Goal: Information Seeking & Learning: Understand process/instructions

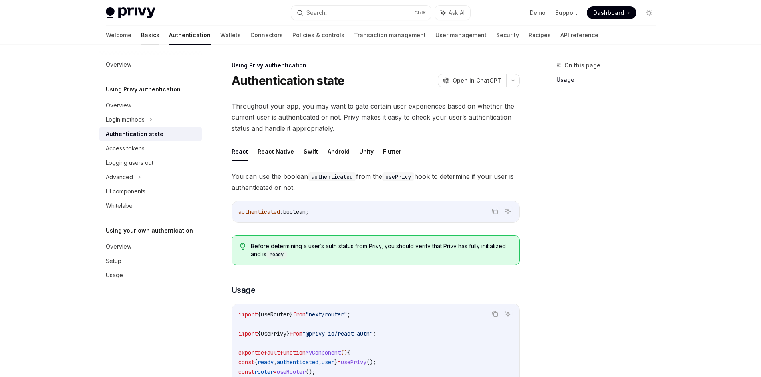
click at [141, 34] on link "Basics" at bounding box center [150, 35] width 18 height 19
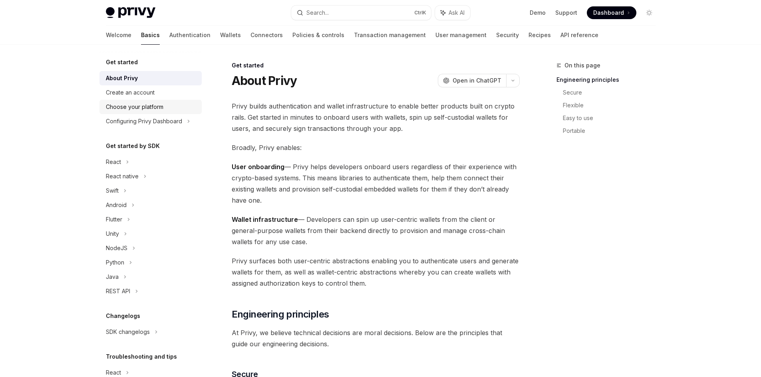
click at [155, 110] on div "Choose your platform" at bounding box center [135, 107] width 58 height 10
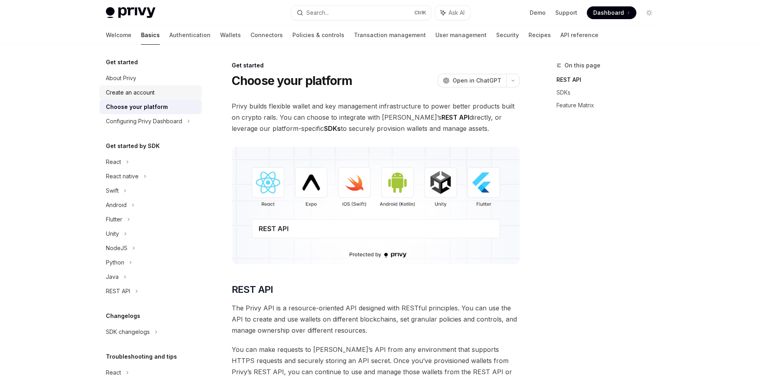
click at [150, 93] on div "Create an account" at bounding box center [130, 93] width 49 height 10
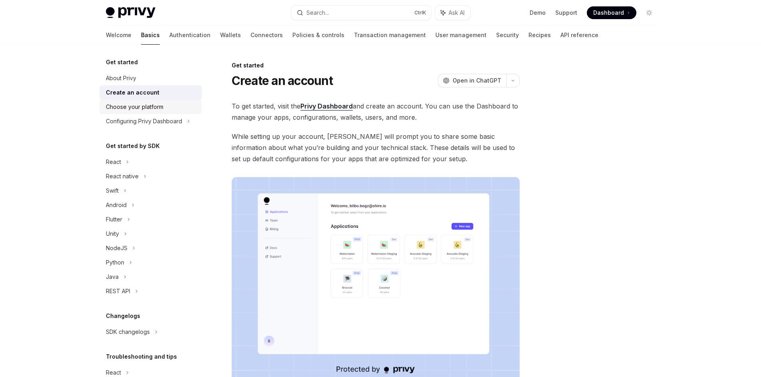
click at [140, 107] on div "Choose your platform" at bounding box center [135, 107] width 58 height 10
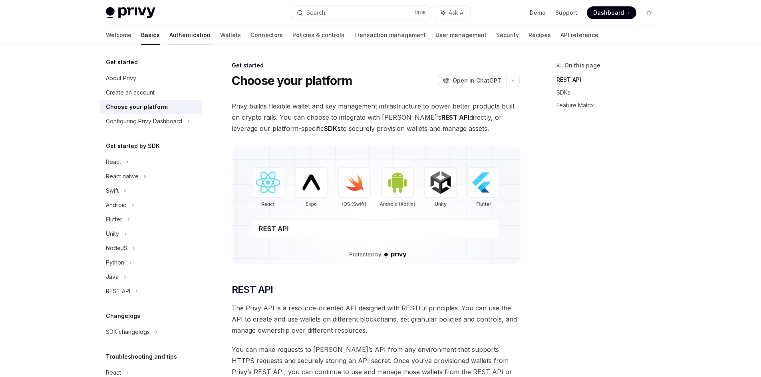
click at [169, 30] on link "Authentication" at bounding box center [189, 35] width 41 height 19
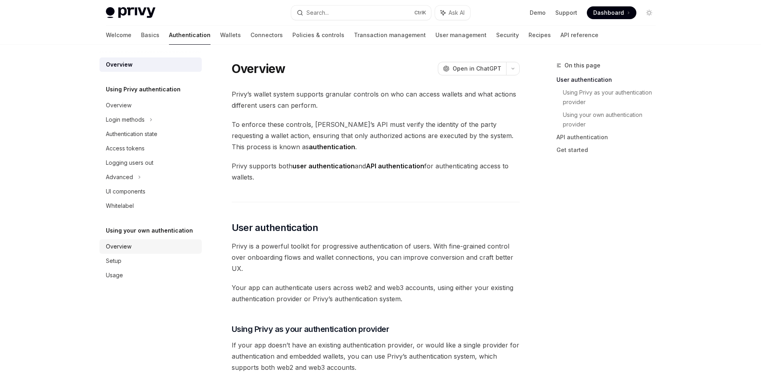
click at [145, 249] on div "Overview" at bounding box center [151, 247] width 91 height 10
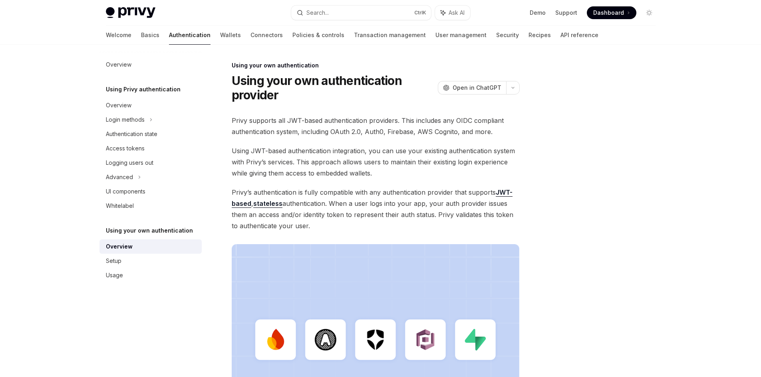
click at [142, 249] on div "Overview" at bounding box center [151, 247] width 91 height 10
click at [123, 257] on div "Setup" at bounding box center [151, 261] width 91 height 10
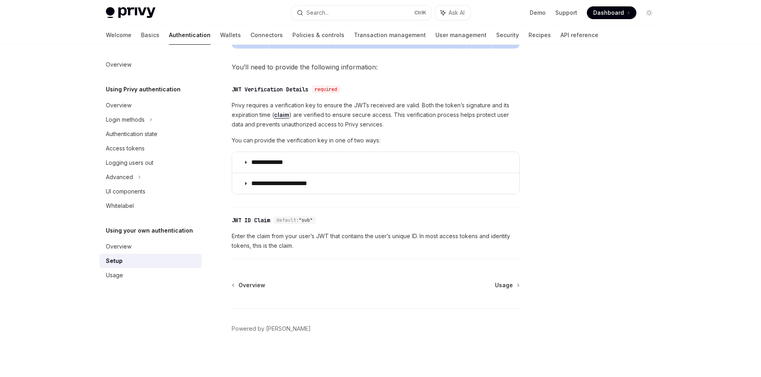
scroll to position [370, 0]
click at [139, 112] on link "Overview" at bounding box center [150, 105] width 102 height 14
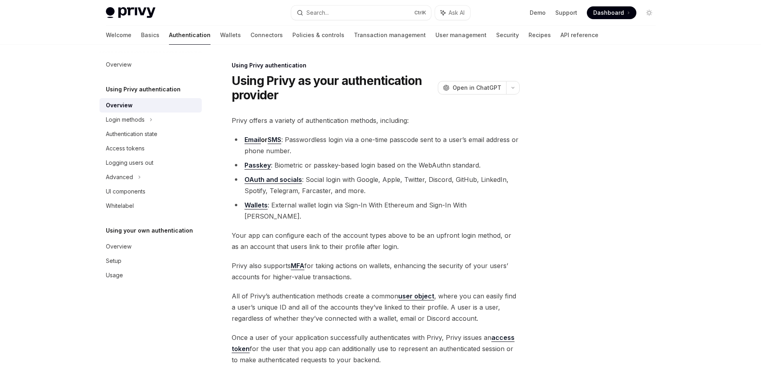
click at [169, 35] on link "Authentication" at bounding box center [190, 35] width 42 height 19
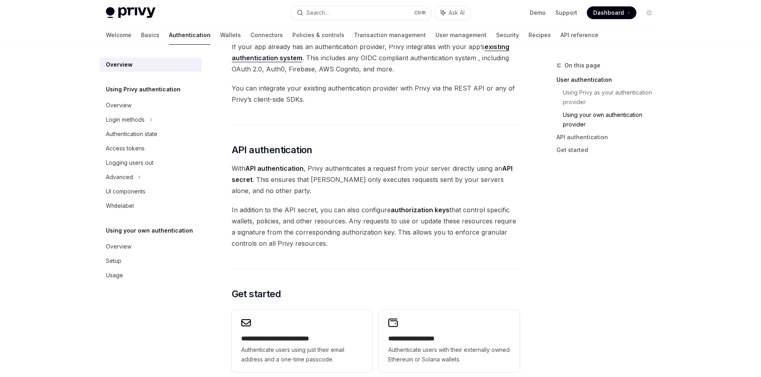
scroll to position [599, 0]
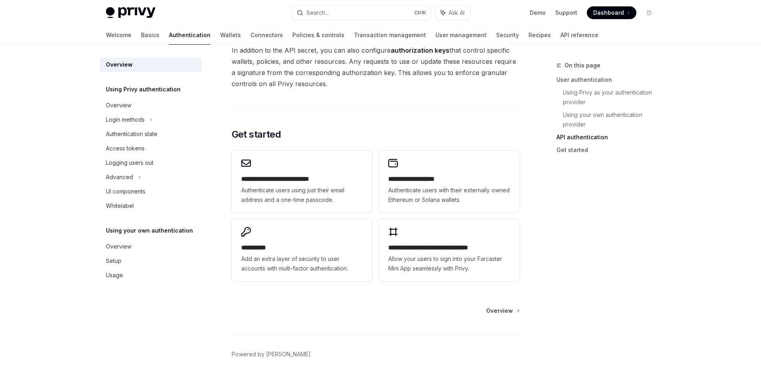
click at [502, 312] on span "Overview" at bounding box center [499, 311] width 27 height 8
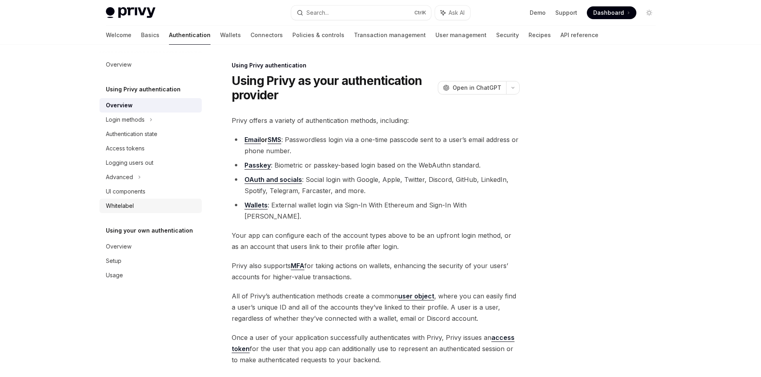
click at [133, 210] on div "Whitelabel" at bounding box center [120, 206] width 28 height 10
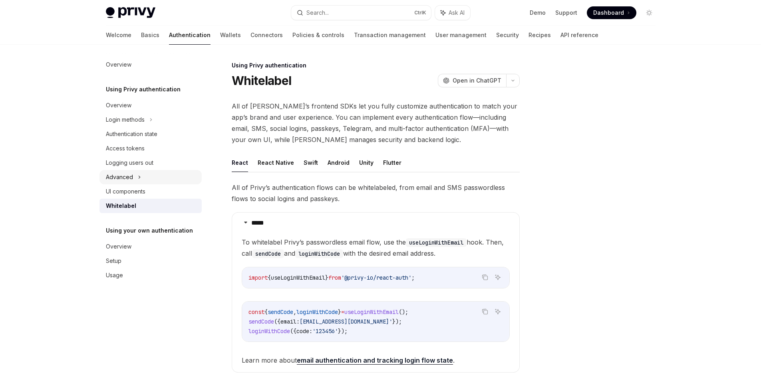
click at [138, 177] on icon at bounding box center [139, 178] width 3 height 10
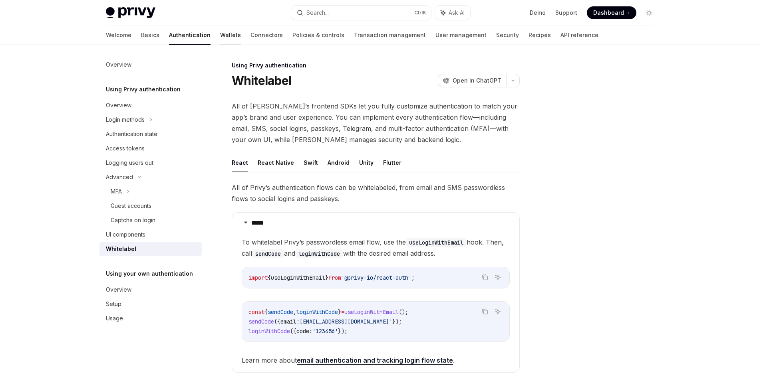
click at [220, 34] on link "Wallets" at bounding box center [230, 35] width 21 height 19
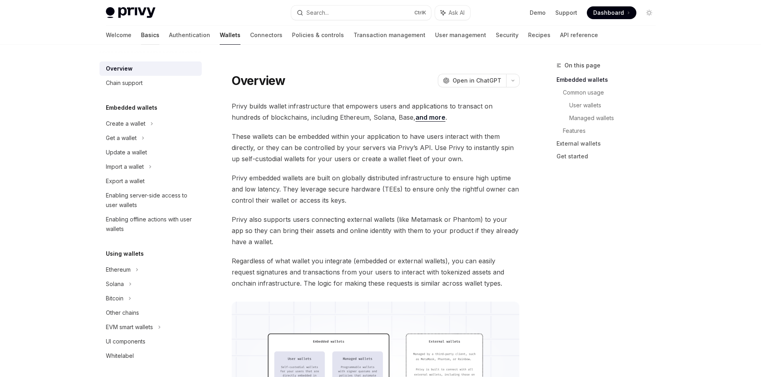
click at [141, 36] on link "Basics" at bounding box center [150, 35] width 18 height 19
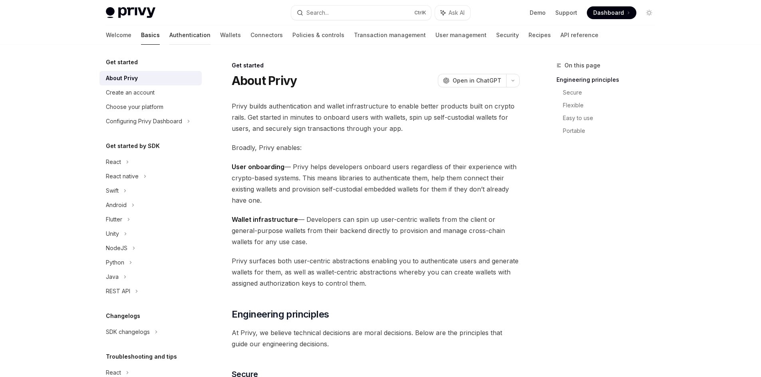
click at [169, 37] on link "Authentication" at bounding box center [189, 35] width 41 height 19
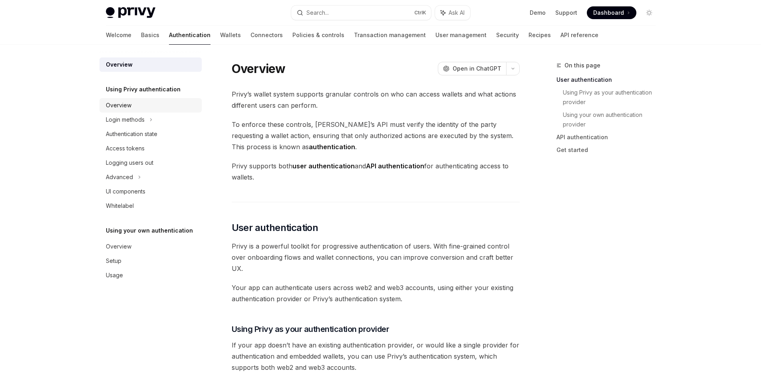
click at [139, 104] on div "Overview" at bounding box center [151, 106] width 91 height 10
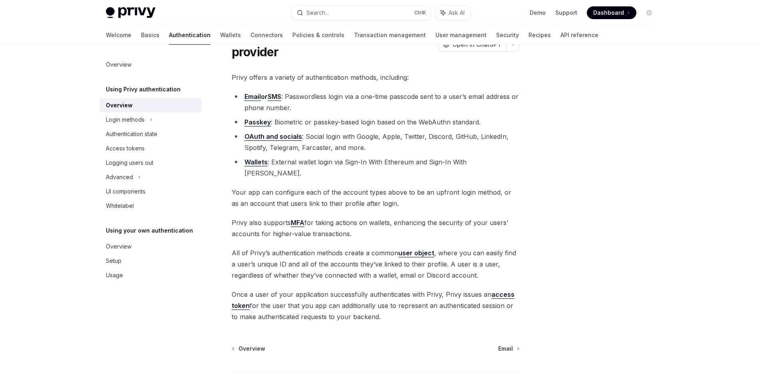
scroll to position [96, 0]
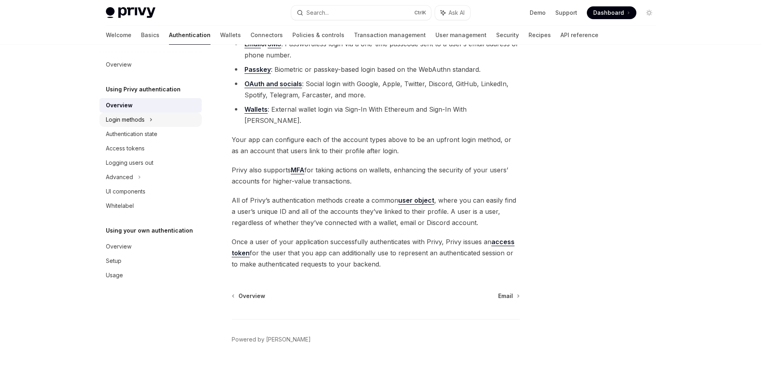
click at [137, 121] on div "Login methods" at bounding box center [125, 120] width 39 height 10
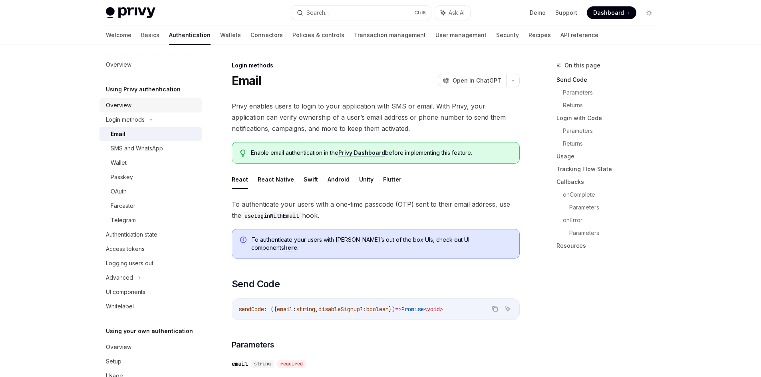
click at [142, 105] on div "Overview" at bounding box center [151, 106] width 91 height 10
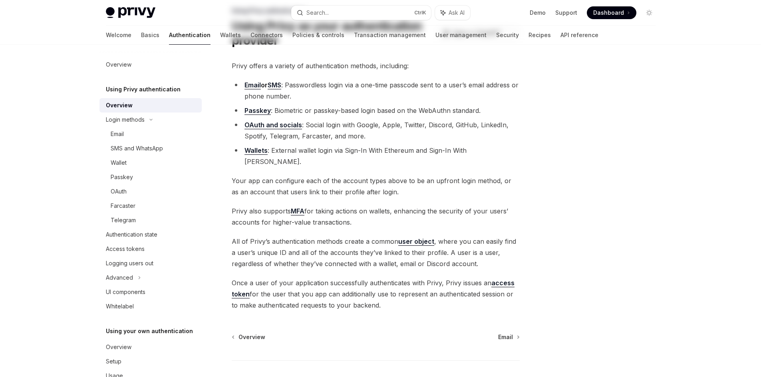
scroll to position [96, 0]
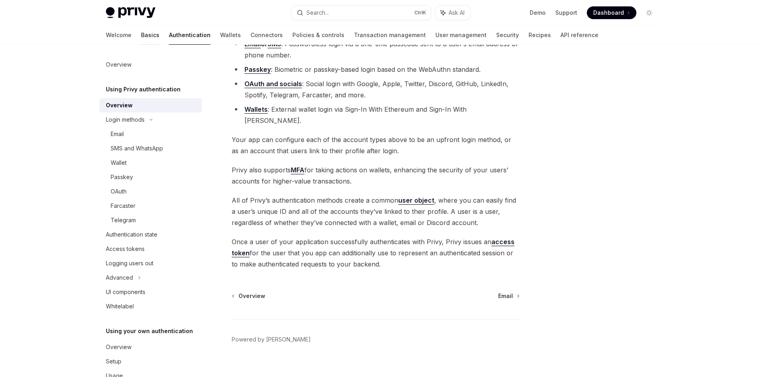
click at [141, 34] on link "Basics" at bounding box center [150, 35] width 18 height 19
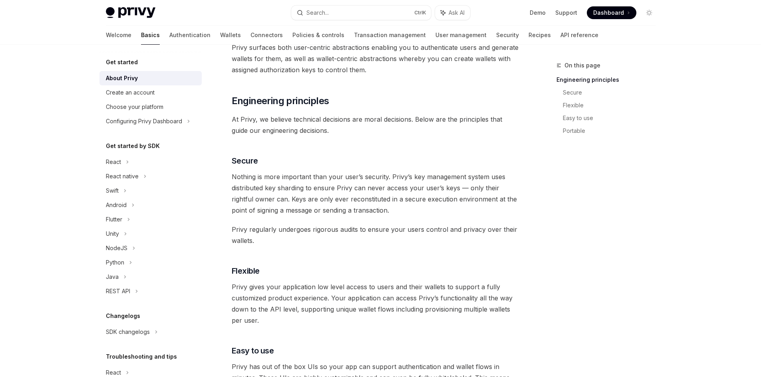
scroll to position [200, 0]
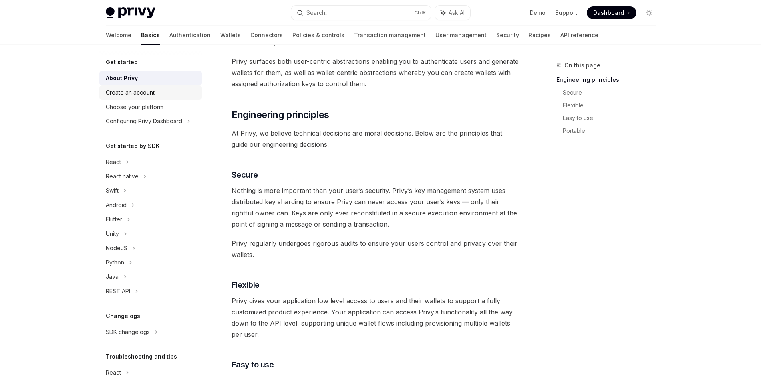
click at [143, 96] on div "Create an account" at bounding box center [130, 93] width 49 height 10
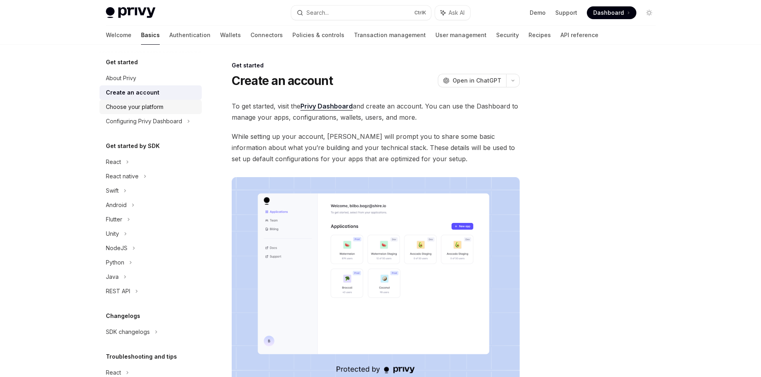
click at [145, 106] on div "Choose your platform" at bounding box center [135, 107] width 58 height 10
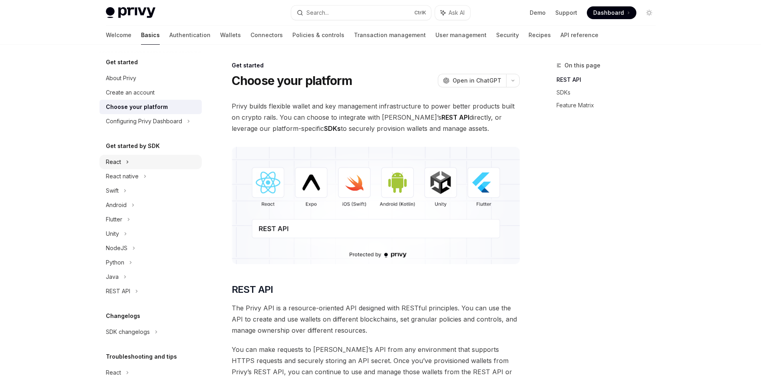
click at [137, 162] on div "React" at bounding box center [150, 162] width 102 height 14
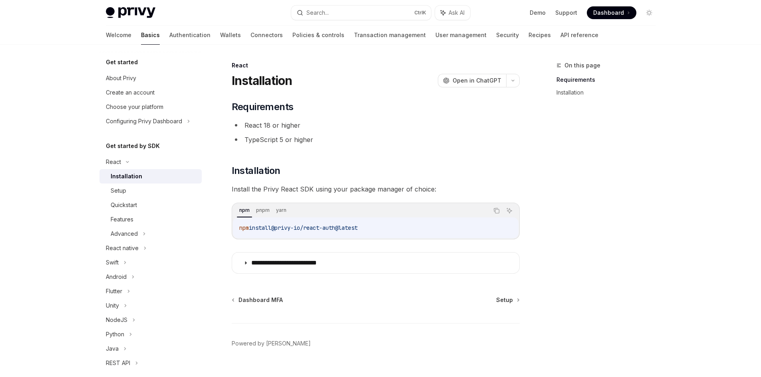
drag, startPoint x: 377, startPoint y: 228, endPoint x: 280, endPoint y: 234, distance: 98.0
click at [280, 234] on div "npm install @privy-io/react-auth@latest" at bounding box center [376, 228] width 286 height 21
copy span "@privy-io/react-auth@latest"
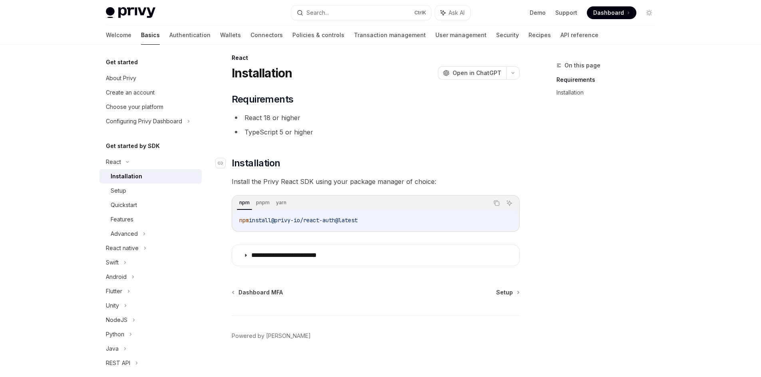
scroll to position [15, 0]
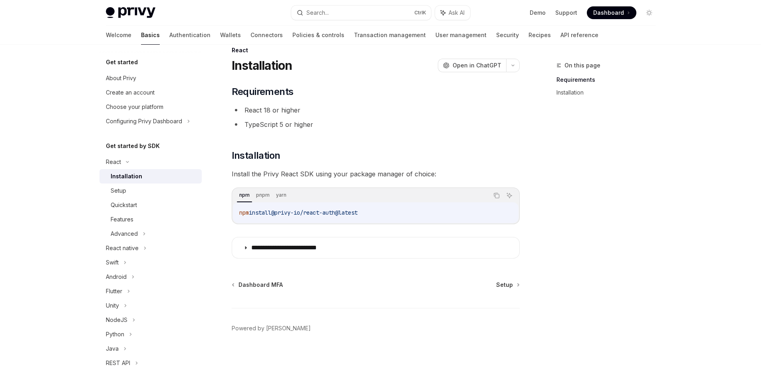
click at [411, 210] on code "npm install @privy-io/react-auth@latest" at bounding box center [375, 213] width 273 height 10
drag, startPoint x: 389, startPoint y: 208, endPoint x: 268, endPoint y: 209, distance: 121.0
click at [268, 211] on div "npm install @privy-io/react-auth@latest" at bounding box center [376, 212] width 286 height 21
click at [330, 218] on div "pnpm install @privy-io/react-auth@latest" at bounding box center [376, 212] width 286 height 21
click at [335, 212] on span "@privy-io/react-auth@latest" at bounding box center [317, 212] width 86 height 7
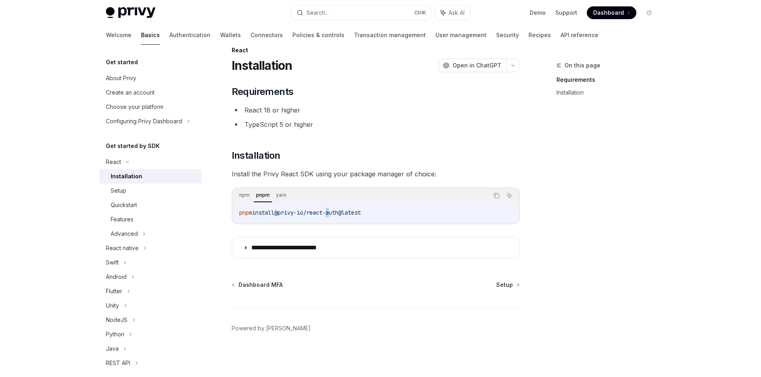
click at [335, 212] on span "@privy-io/react-auth@latest" at bounding box center [317, 212] width 86 height 7
copy div "pnpm install @privy-io/react-auth@latest"
drag, startPoint x: 144, startPoint y: 188, endPoint x: 149, endPoint y: 187, distance: 5.3
click at [144, 188] on div "Setup" at bounding box center [154, 191] width 86 height 10
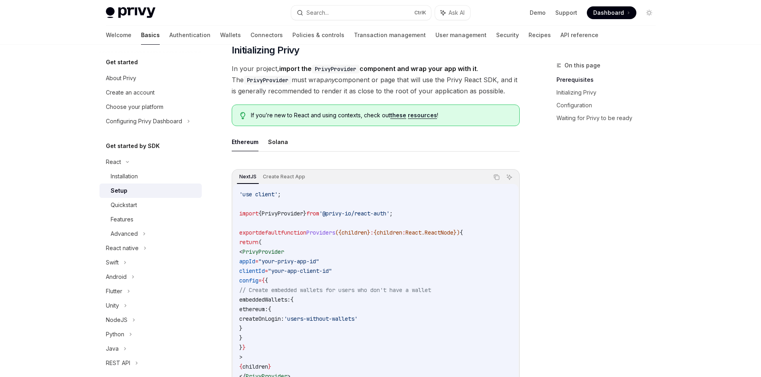
scroll to position [255, 0]
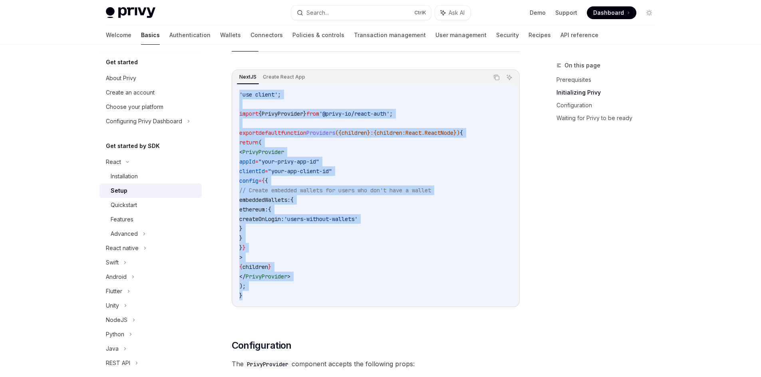
drag, startPoint x: 254, startPoint y: 297, endPoint x: 237, endPoint y: 93, distance: 205.5
click at [237, 94] on div "'use client' ; import { PrivyProvider } from '@privy-io/react-auth' ; export de…" at bounding box center [376, 195] width 286 height 222
copy code "'use client' ; import { PrivyProvider } from '@privy-io/react-auth' ; export de…"
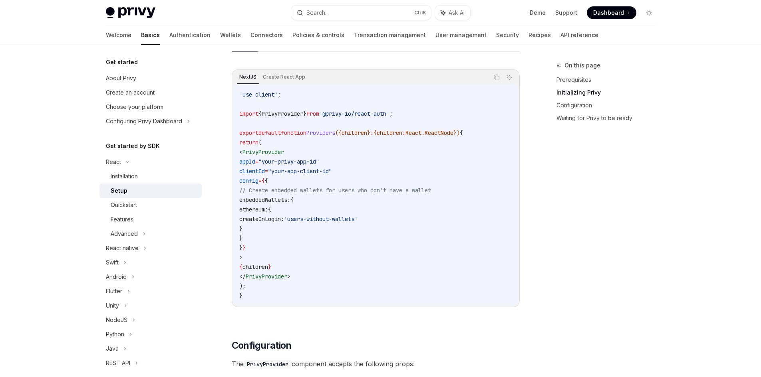
click at [263, 106] on code "'use client' ; import { PrivyProvider } from '@privy-io/react-auth' ; export de…" at bounding box center [375, 195] width 273 height 211
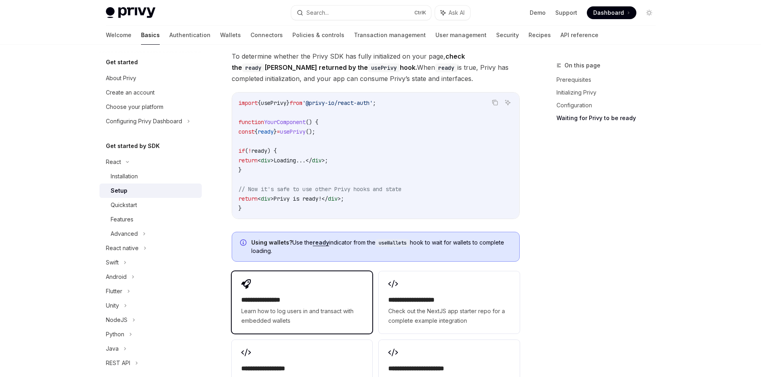
scroll to position [997, 0]
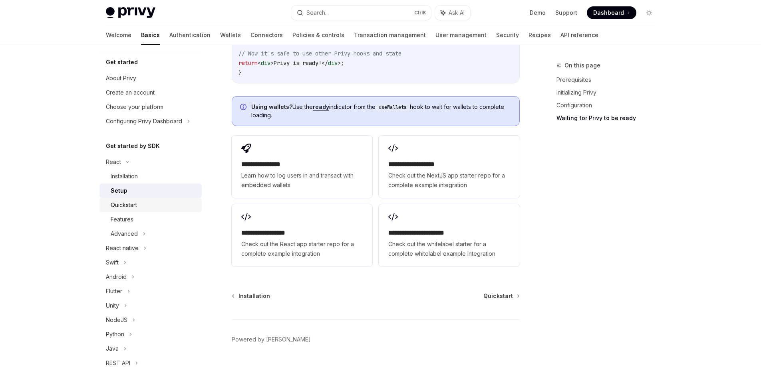
click at [132, 206] on div "Quickstart" at bounding box center [124, 205] width 26 height 10
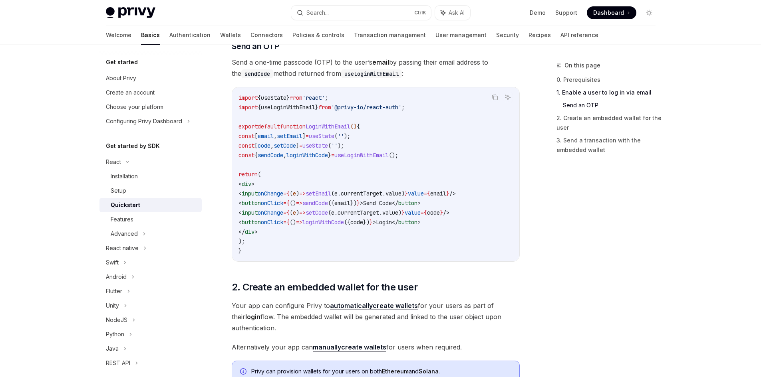
scroll to position [184, 0]
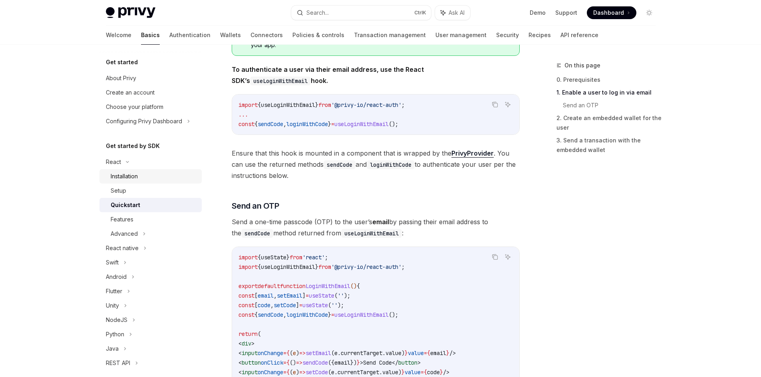
click at [136, 177] on div "Installation" at bounding box center [124, 177] width 27 height 10
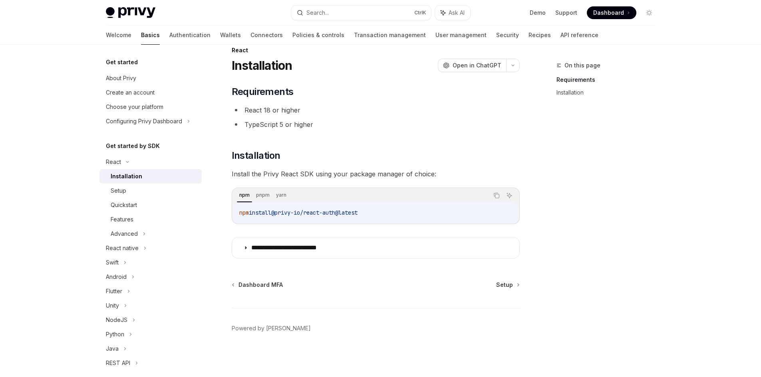
scroll to position [15, 0]
click at [161, 189] on div "Setup" at bounding box center [154, 191] width 86 height 10
type textarea "*"
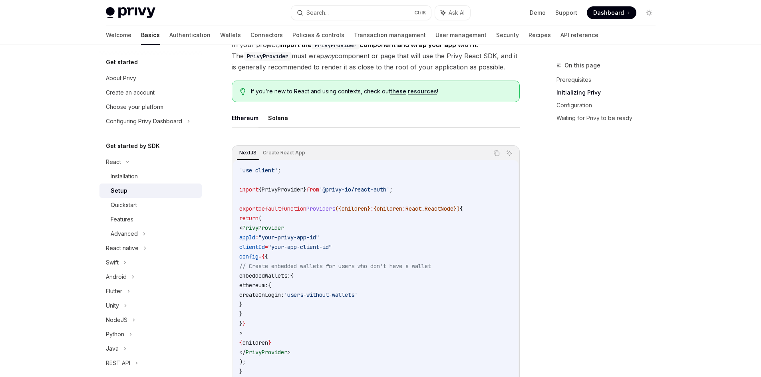
scroll to position [255, 0]
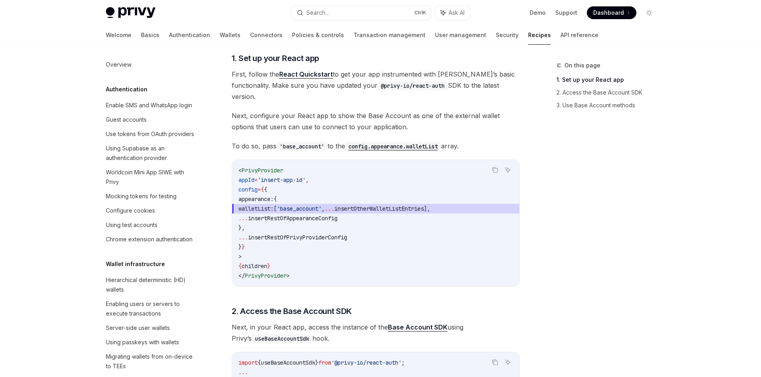
scroll to position [1061, 0]
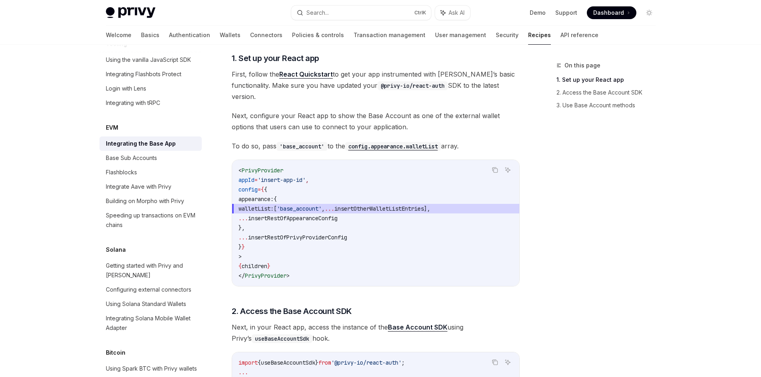
drag, startPoint x: 280, startPoint y: 216, endPoint x: 223, endPoint y: 190, distance: 62.2
click at [223, 190] on div "EVM Integrating the Base App OpenAI Open in ChatGPT OpenAI Open in ChatGPT The …" at bounding box center [300, 272] width 441 height 663
copy code "appearance: { walletList: [ 'base_account' , ... insertOtherWalletListEntries ]…"
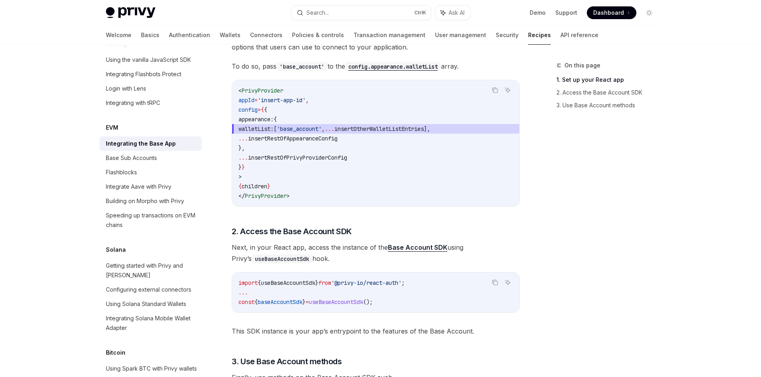
scroll to position [240, 0]
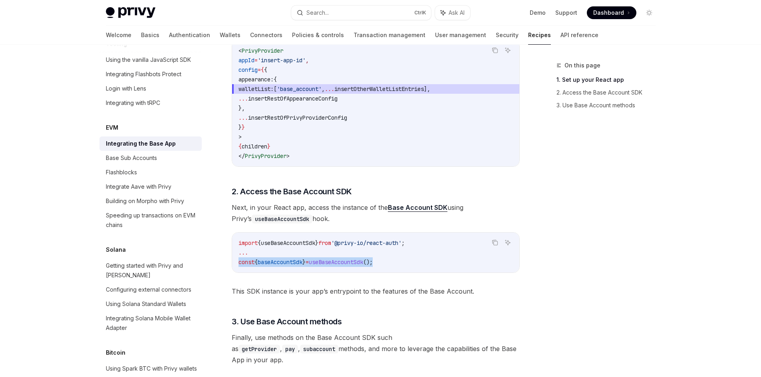
drag, startPoint x: 363, startPoint y: 252, endPoint x: 215, endPoint y: 250, distance: 148.6
click at [215, 250] on div "EVM Integrating the Base App OpenAI Open in ChatGPT OpenAI Open in ChatGPT The …" at bounding box center [300, 152] width 441 height 663
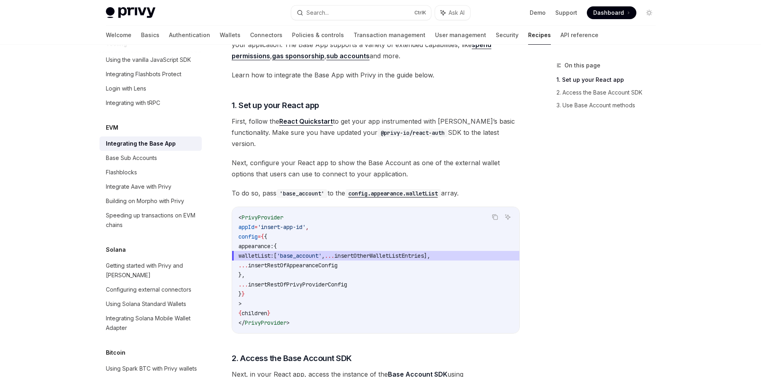
scroll to position [45, 0]
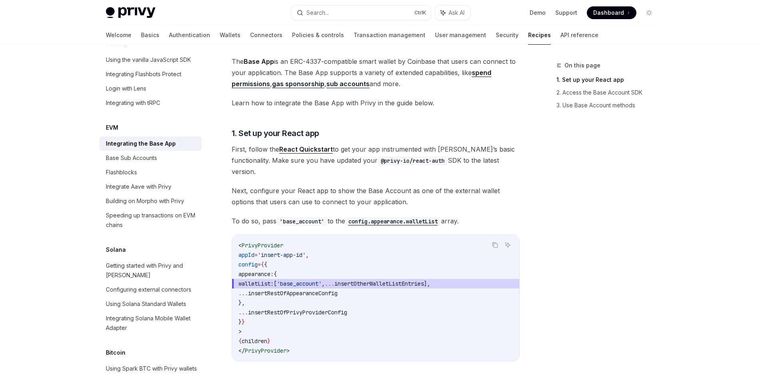
drag, startPoint x: 466, startPoint y: 256, endPoint x: 355, endPoint y: 190, distance: 129.2
click at [355, 190] on div "The Base App is an ERC-4337-compatible smart wallet by Coinbase that users can …" at bounding box center [376, 308] width 288 height 505
click at [436, 185] on span "Next, configure your React app to show the Base Account as one of the external …" at bounding box center [376, 196] width 288 height 22
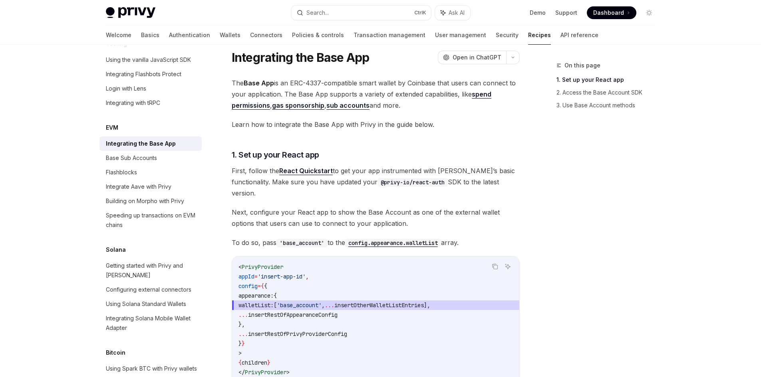
scroll to position [5, 0]
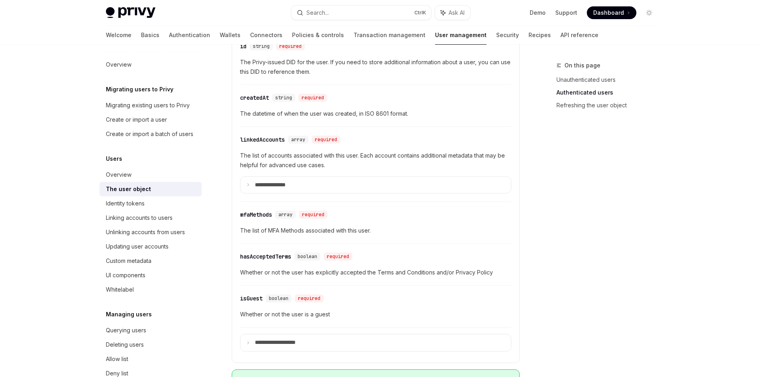
scroll to position [319, 0]
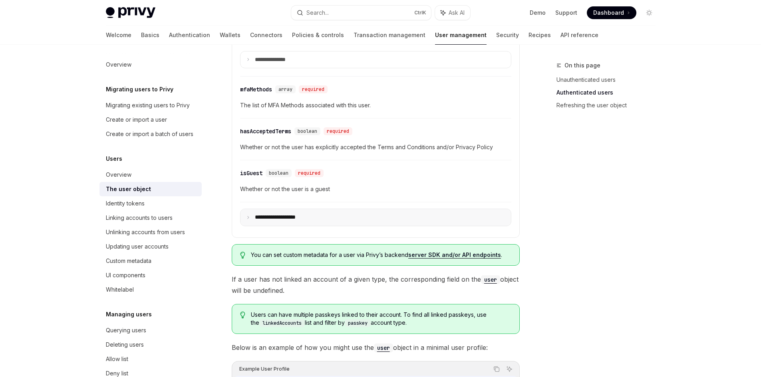
click at [288, 216] on p "**********" at bounding box center [282, 217] width 54 height 7
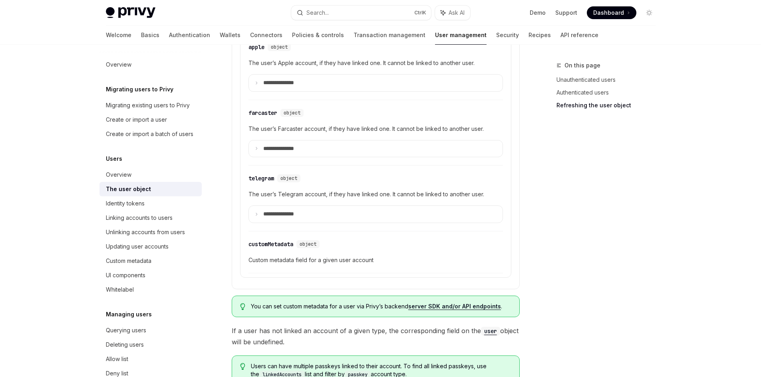
scroll to position [1477, 0]
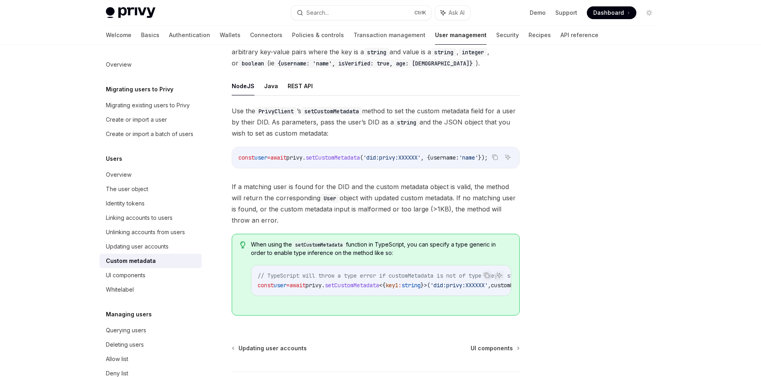
scroll to position [80, 0]
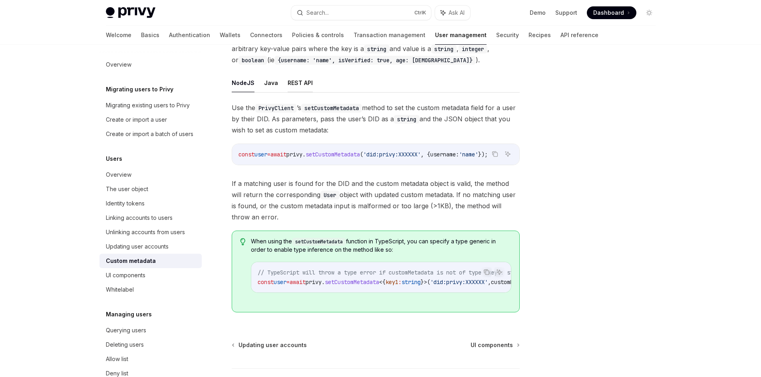
click at [299, 86] on button "REST API" at bounding box center [300, 82] width 25 height 19
type textarea "*"
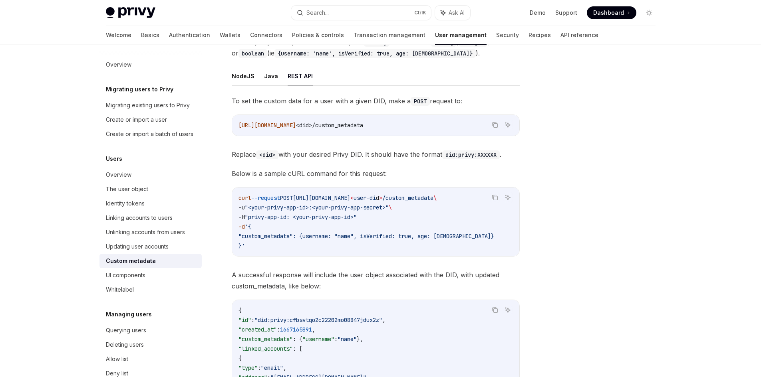
scroll to position [160, 0]
